Goal: Learn about a topic

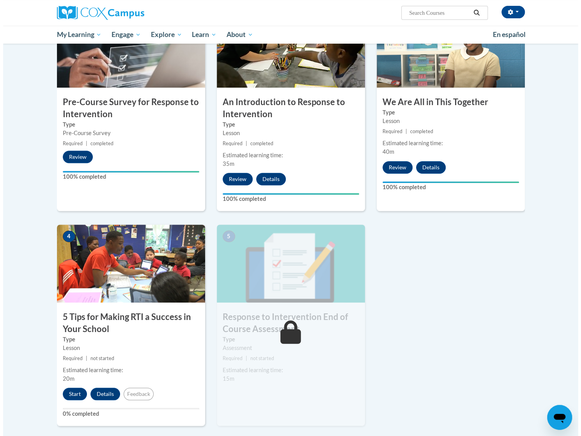
scroll to position [195, 0]
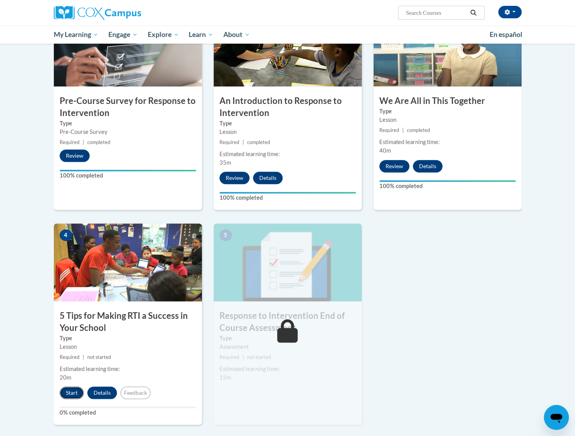
click at [72, 391] on button "Start" at bounding box center [72, 393] width 24 height 12
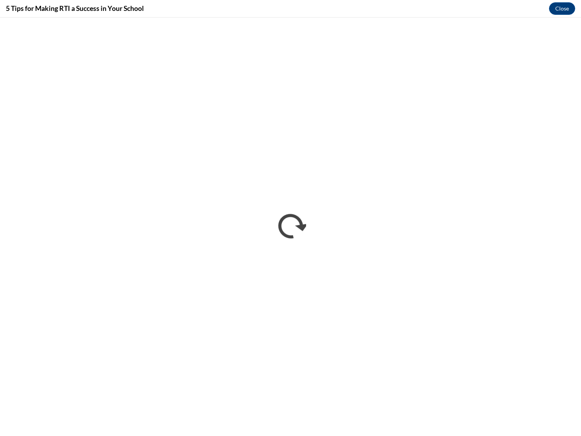
scroll to position [0, 0]
